Goal: Task Accomplishment & Management: Manage account settings

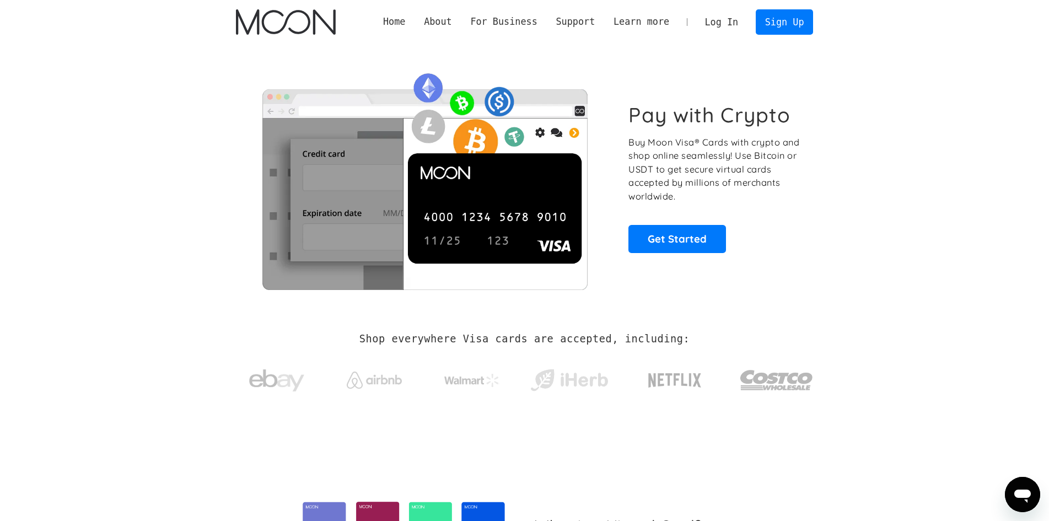
click at [734, 23] on link "Log In" at bounding box center [722, 22] width 52 height 24
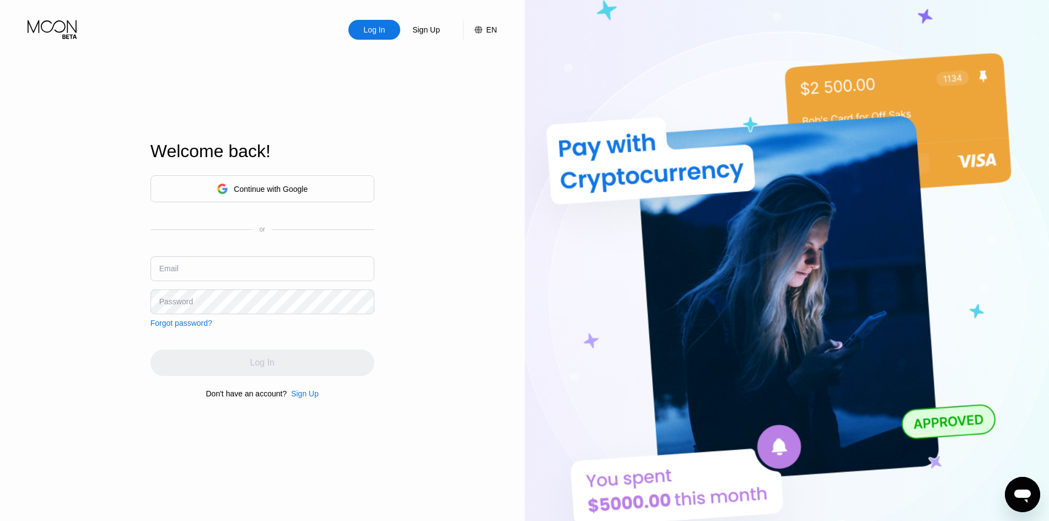
click at [266, 191] on div "Continue with Google" at bounding box center [271, 189] width 74 height 9
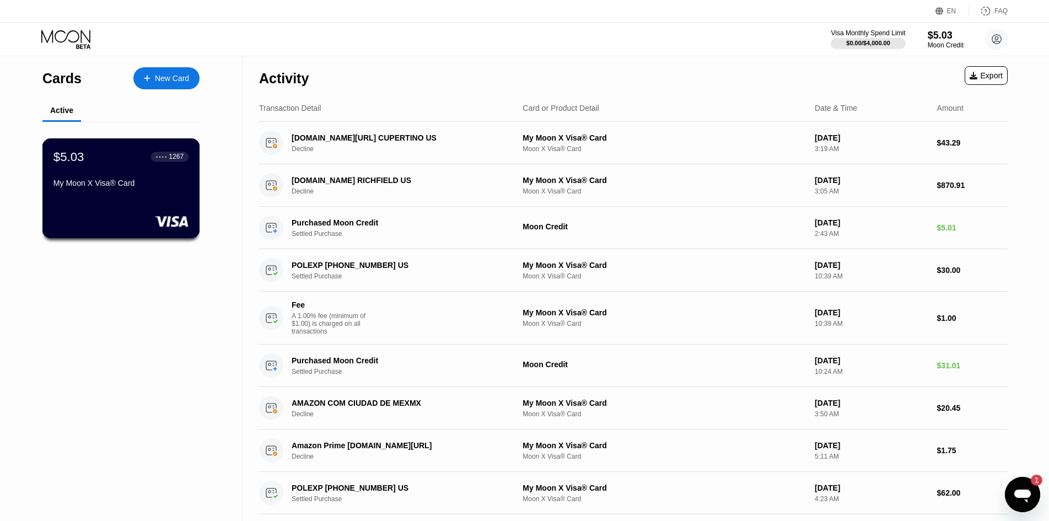
click at [136, 192] on div "My Moon X Visa® Card" at bounding box center [120, 185] width 135 height 13
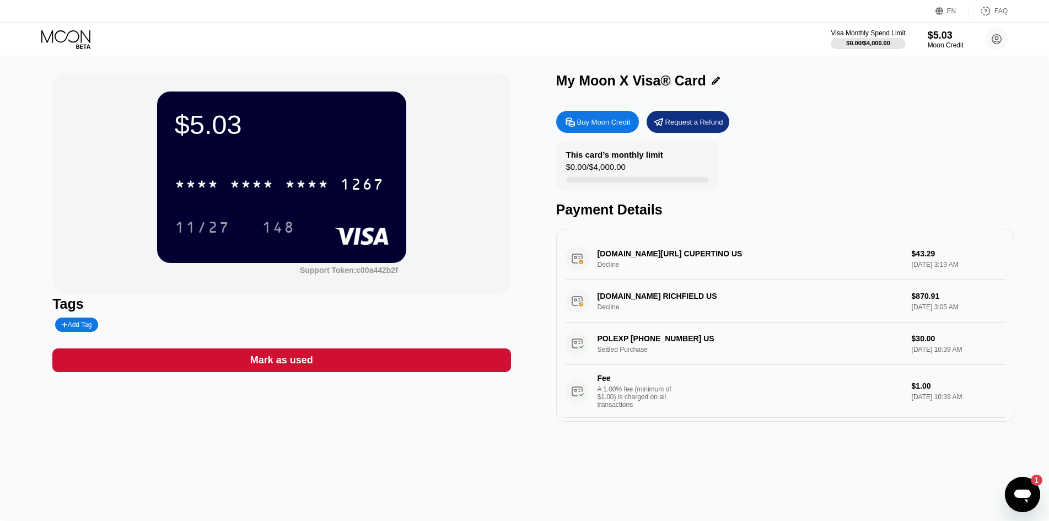
click at [268, 185] on div "* * * *" at bounding box center [252, 186] width 44 height 18
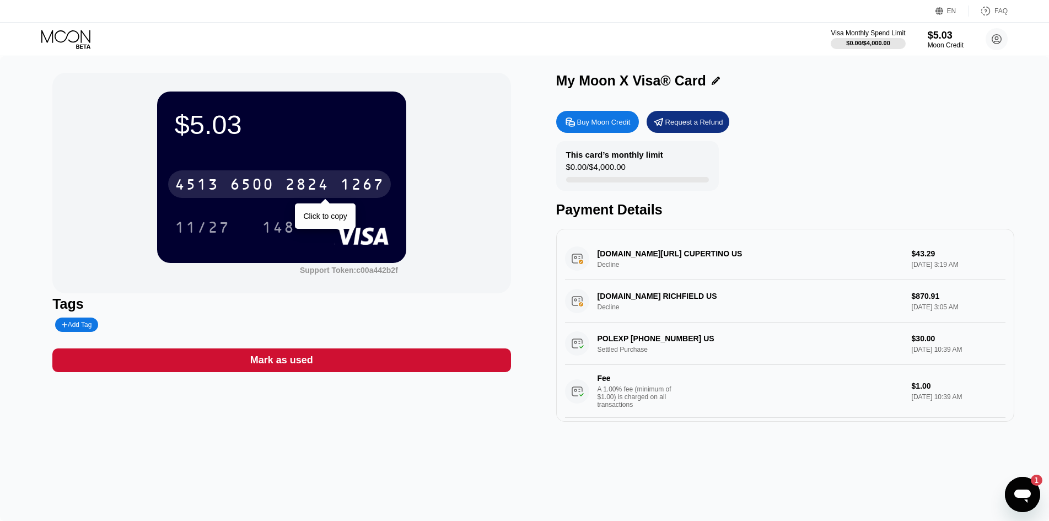
click at [264, 186] on div "6500" at bounding box center [252, 186] width 44 height 18
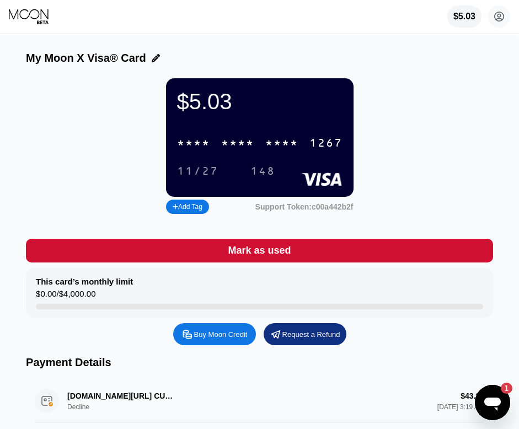
click at [432, 147] on div "$5.03 * * * * * * * * * * * * 1267 11/27 148 Add Tag Support Token: c00a442b2f" at bounding box center [259, 147] width 467 height 138
click at [441, 131] on div "$5.03 * * * * * * * * * * * * 1267 11/27 148 Add Tag Support Token: c00a442b2f" at bounding box center [259, 147] width 467 height 138
click at [425, 122] on div "$5.03 * * * * * * * * * * * * 1267 11/27 148 Add Tag Support Token: c00a442b2f" at bounding box center [259, 147] width 467 height 138
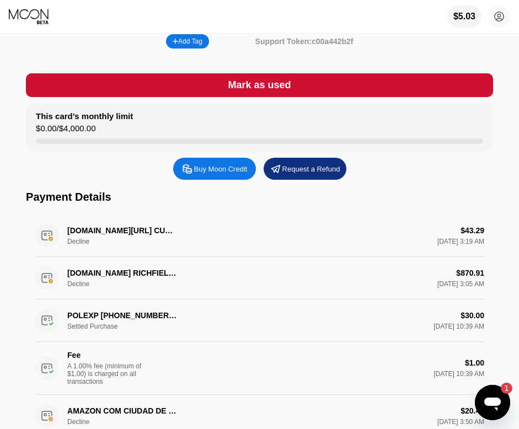
scroll to position [220, 0]
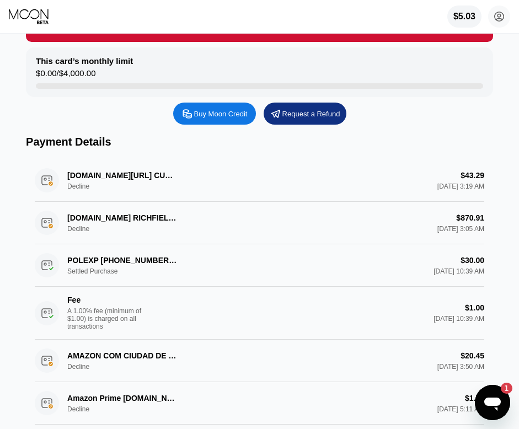
click at [412, 148] on div "Payment Details" at bounding box center [259, 142] width 467 height 13
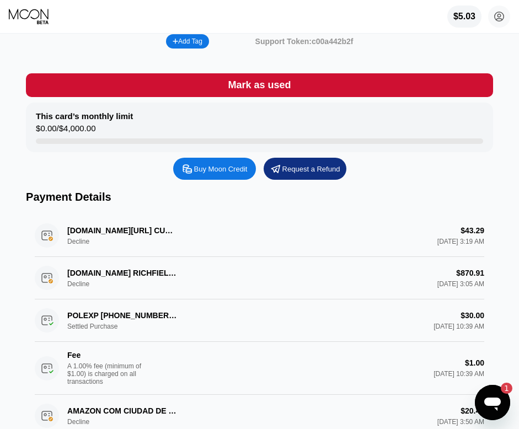
scroll to position [276, 0]
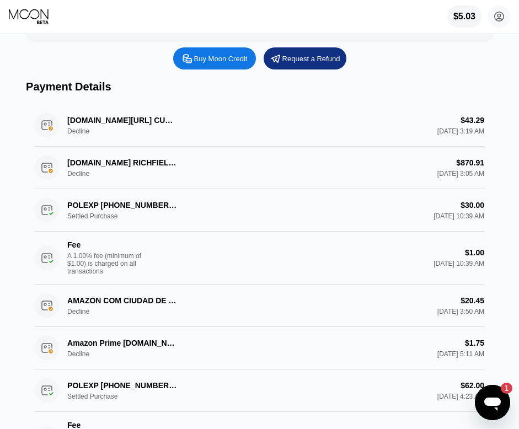
click at [104, 142] on div "[DOMAIN_NAME][URL] CUPERTINO US Decline $43.29 [DATE] 3:19 AM" at bounding box center [259, 125] width 449 height 42
click at [107, 136] on div "[DOMAIN_NAME][URL] CUPERTINO US Decline $43.29 [DATE] 3:19 AM" at bounding box center [259, 125] width 449 height 42
click at [52, 138] on div "[DOMAIN_NAME][URL] CUPERTINO US Decline $43.29 [DATE] 3:19 AM" at bounding box center [259, 125] width 449 height 42
click at [424, 219] on div "POLEXP [PHONE_NUMBER] US Settled Purchase $30.00 [DATE] 10:39 AM Fee A 1.00% fe…" at bounding box center [259, 236] width 449 height 95
drag, startPoint x: 158, startPoint y: 175, endPoint x: 120, endPoint y: 176, distance: 37.5
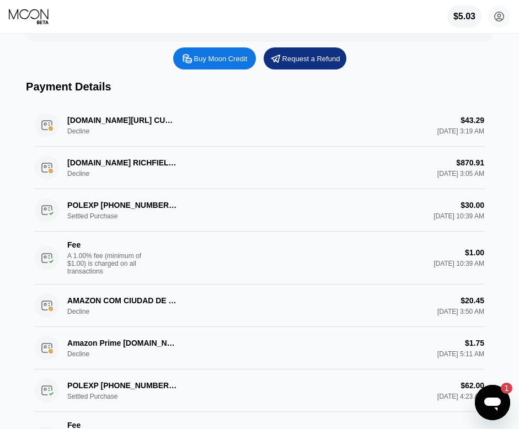
click at [120, 176] on div "BESTBUY.COM RICHFIELD US Decline $870.91 Sep 17, 2025 3:05 AM" at bounding box center [259, 168] width 449 height 42
click at [454, 264] on div "$1.00 Dec 06, 2024 10:39 AM" at bounding box center [363, 257] width 242 height 19
click at [154, 137] on div "APPLE.COM/US CUPERTINO US Decline $43.29 Sep 17, 2025 3:19 AM" at bounding box center [259, 125] width 449 height 42
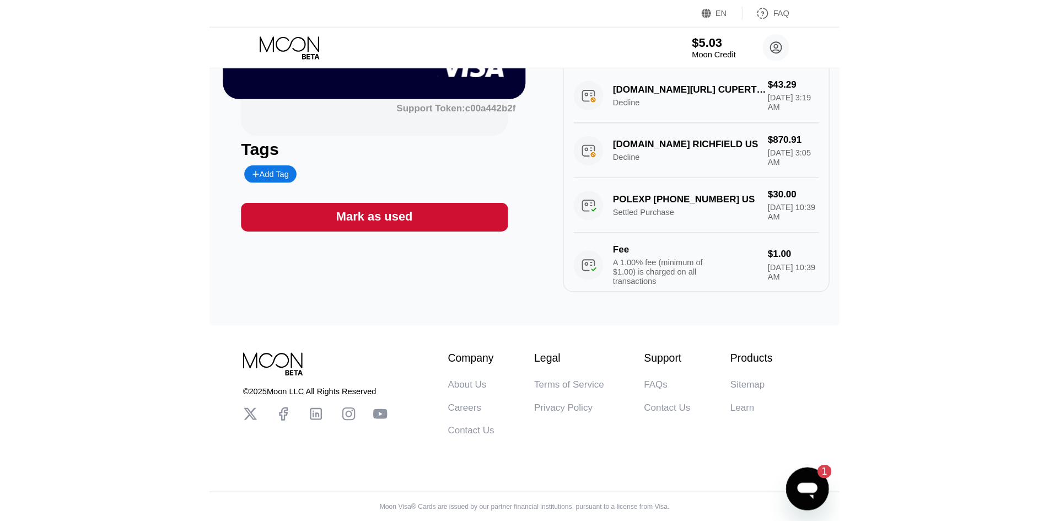
scroll to position [168, 0]
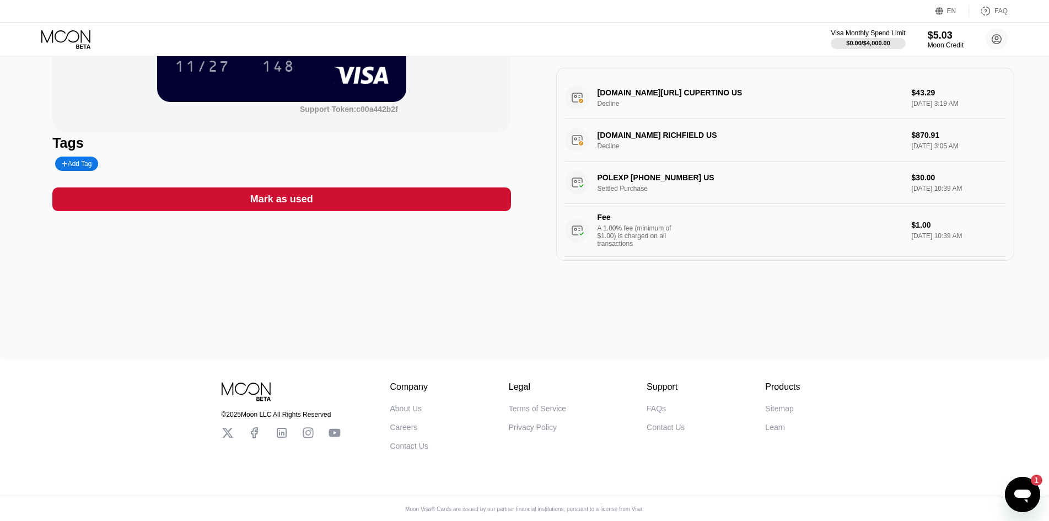
drag, startPoint x: 730, startPoint y: 96, endPoint x: 657, endPoint y: 94, distance: 72.2
click at [527, 94] on div "APPLE.COM/US CUPERTINO US Decline $43.29 Sep 17, 2025 3:19 AM" at bounding box center [785, 98] width 440 height 42
